Goal: Task Accomplishment & Management: Use online tool/utility

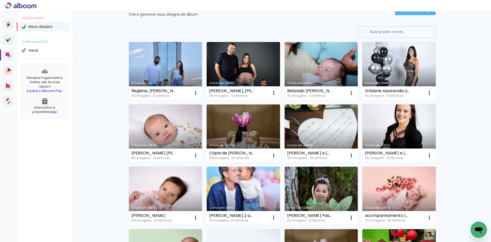
scroll to position [26, 0]
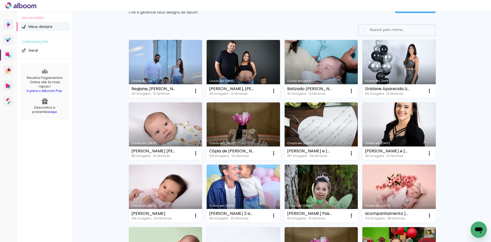
click at [410, 134] on link "Criado em [DATE]" at bounding box center [399, 131] width 73 height 58
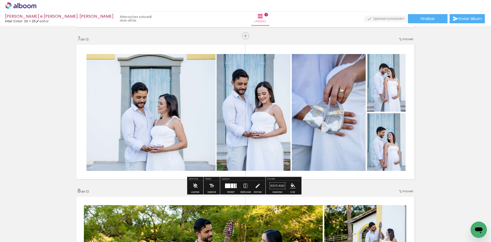
scroll to position [921, 0]
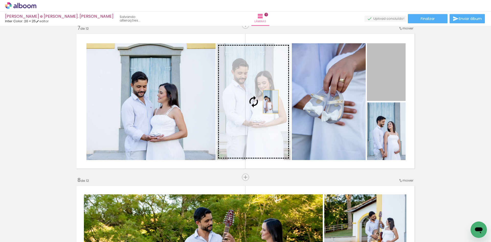
drag, startPoint x: 390, startPoint y: 75, endPoint x: 269, endPoint y: 102, distance: 123.4
click at [0, 0] on slot at bounding box center [0, 0] width 0 height 0
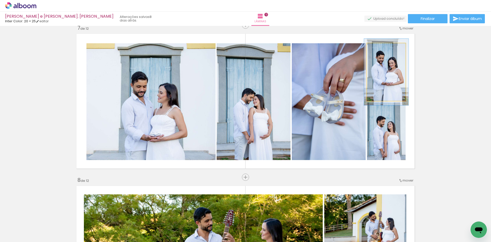
type paper-slider "115"
click at [381, 49] on div at bounding box center [382, 48] width 5 height 5
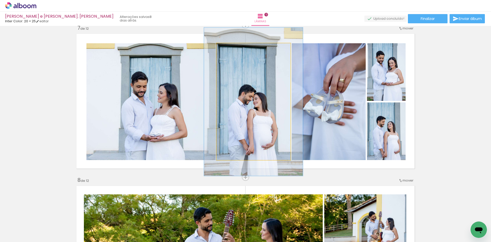
drag, startPoint x: 230, startPoint y: 50, endPoint x: 233, endPoint y: 50, distance: 2.8
type paper-slider "127"
click at [233, 50] on div at bounding box center [233, 48] width 5 height 5
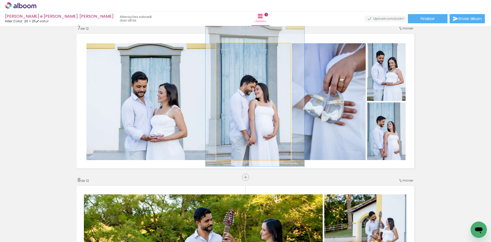
drag, startPoint x: 257, startPoint y: 78, endPoint x: 258, endPoint y: 69, distance: 9.6
